Goal: Information Seeking & Learning: Check status

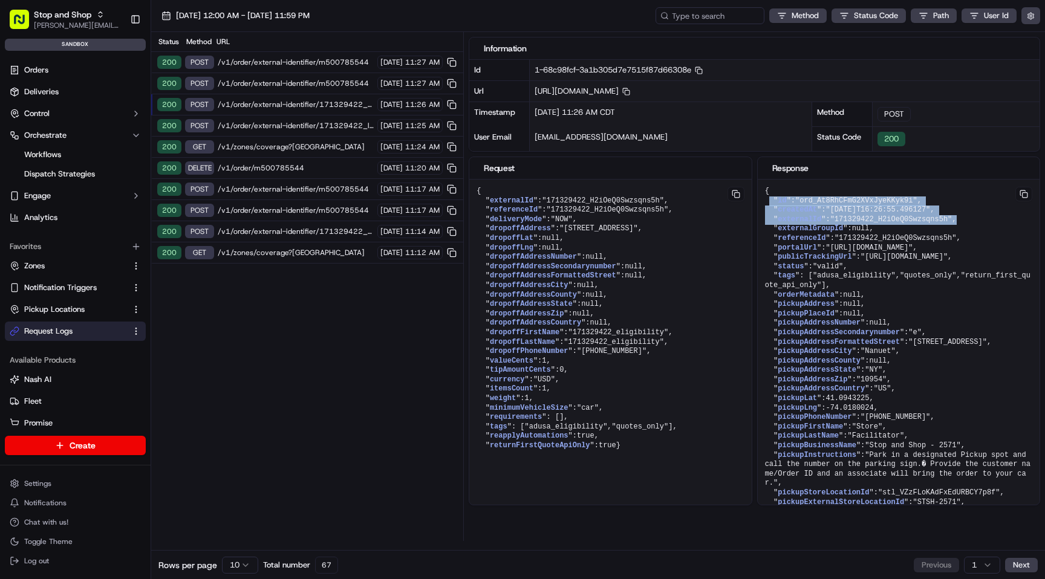
click at [248, 566] on html "Stop and Shop [PERSON_NAME][EMAIL_ADDRESS][DOMAIN_NAME] Toggle Sidebar sandbox …" at bounding box center [522, 289] width 1045 height 579
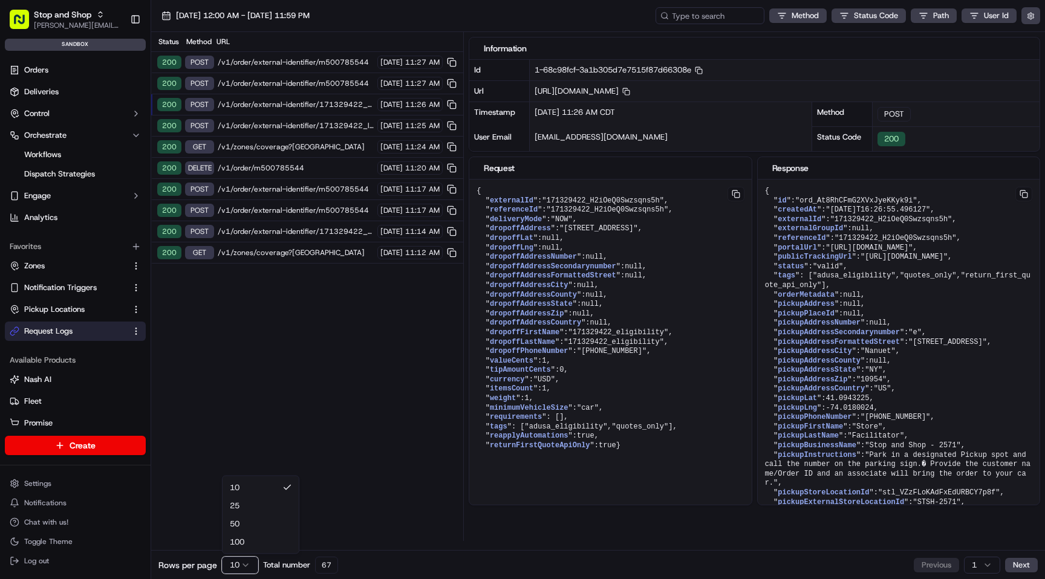
click at [275, 345] on html "Stop and Shop [PERSON_NAME][EMAIL_ADDRESS][DOMAIN_NAME] Toggle Sidebar sandbox …" at bounding box center [522, 289] width 1045 height 579
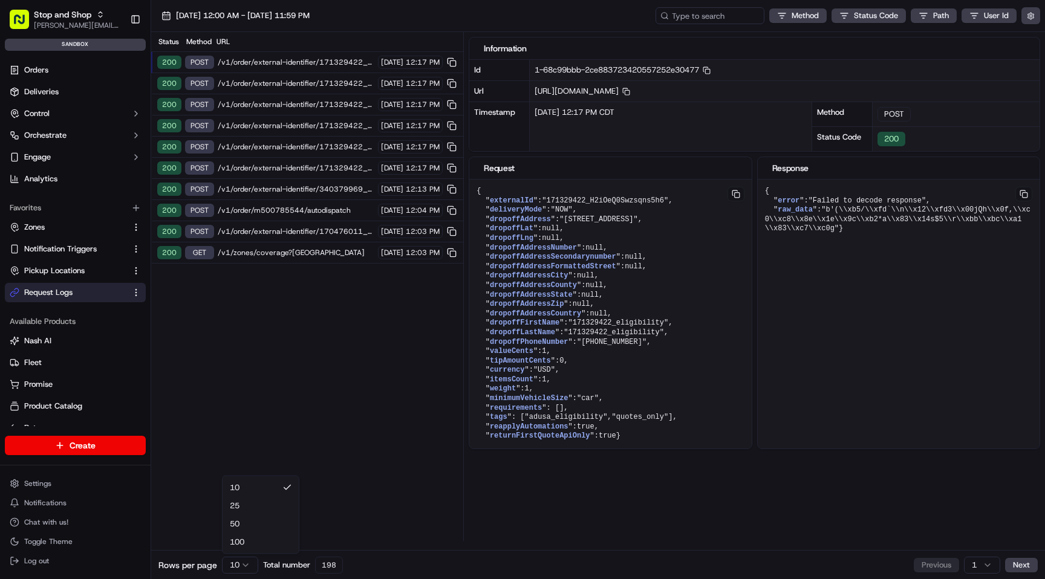
click at [250, 568] on html "Stop and Shop [PERSON_NAME][EMAIL_ADDRESS][DOMAIN_NAME] Toggle Sidebar sandbox …" at bounding box center [522, 289] width 1045 height 579
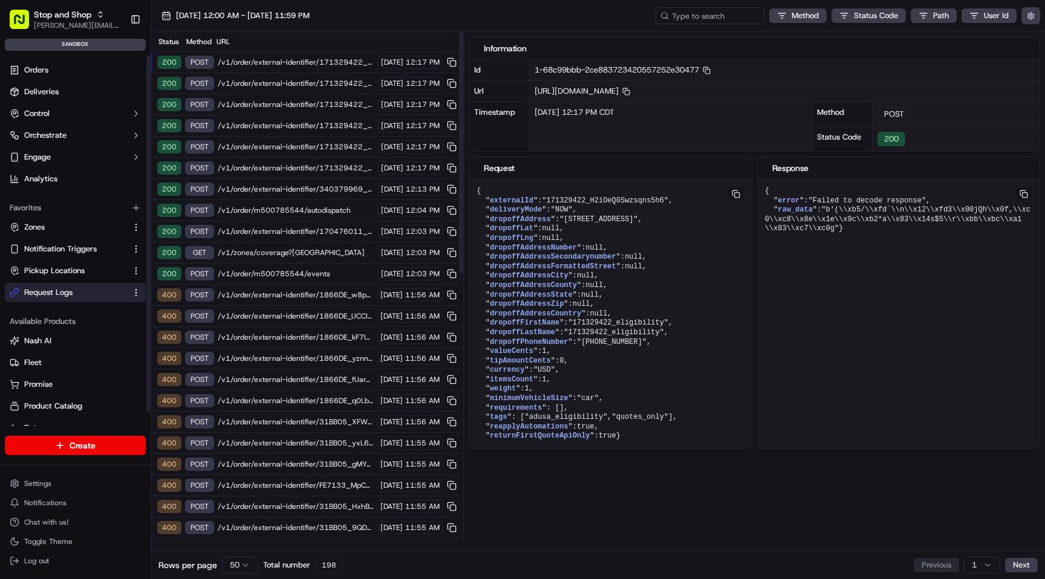
click at [268, 60] on span "/v1/order/external-identifier/171329422_H2iOeQ0Swzsqns5h6" at bounding box center [296, 62] width 157 height 10
click at [331, 82] on span "/v1/order/external-identifier/171329422_H2iOeQ0Swzsqns5h5" at bounding box center [296, 84] width 157 height 10
click at [331, 94] on div "200 POST /v1/order/external-identifier/171329422_H2iOeQ0Swzsqns5h4 09/16/2025 1…" at bounding box center [307, 104] width 312 height 21
